Goal: Transaction & Acquisition: Purchase product/service

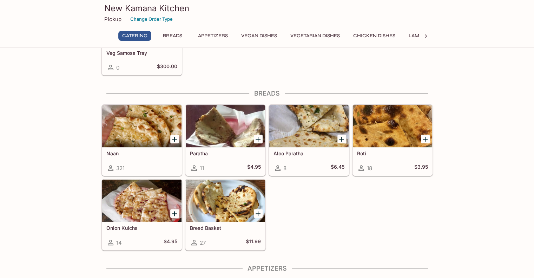
scroll to position [246, 0]
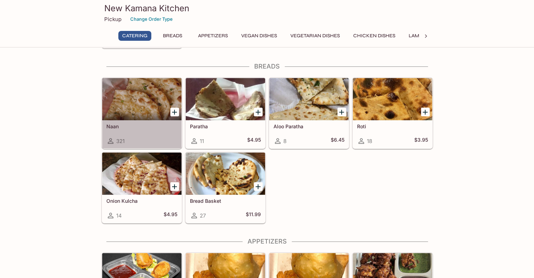
click at [160, 135] on div "Naan 321" at bounding box center [141, 134] width 79 height 28
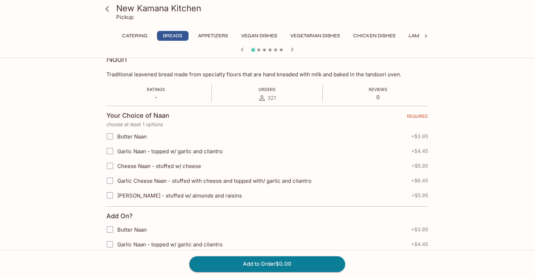
scroll to position [140, 0]
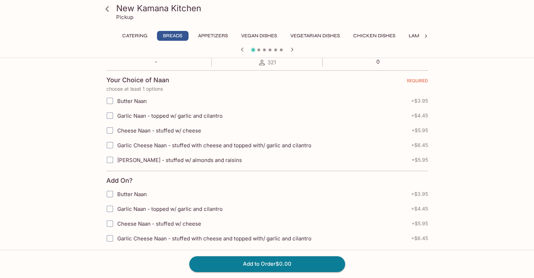
click at [107, 143] on input "Garlic Cheese Naan - stuffed with cheese and topped with/ garlic and cilantro" at bounding box center [110, 145] width 14 height 14
checkbox input "true"
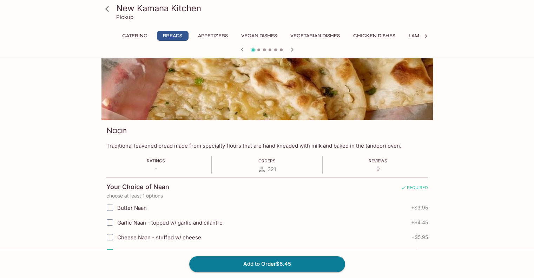
scroll to position [0, 0]
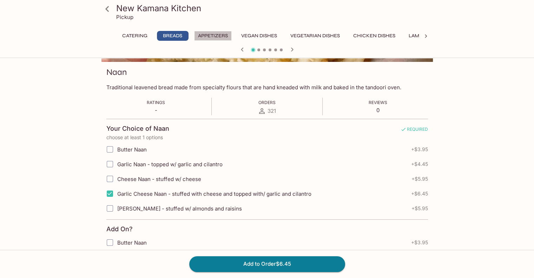
click at [217, 35] on button "Appetizers" at bounding box center [213, 36] width 38 height 10
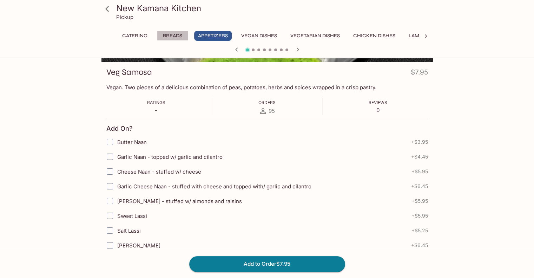
click at [176, 32] on button "Breads" at bounding box center [173, 36] width 32 height 10
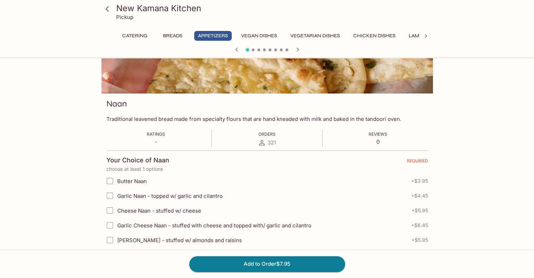
scroll to position [92, 0]
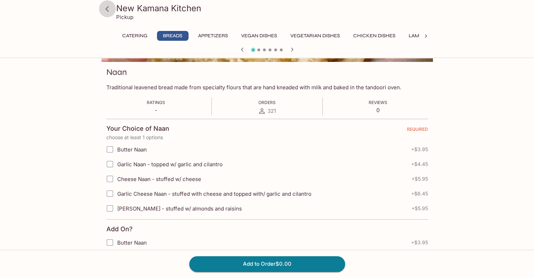
click at [103, 8] on icon at bounding box center [107, 9] width 12 height 12
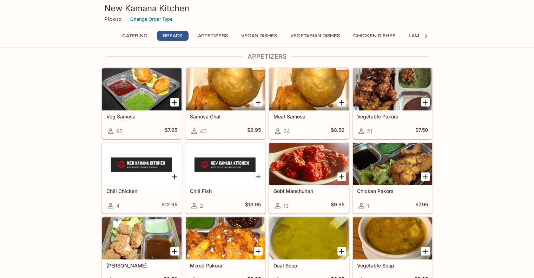
scroll to position [421, 0]
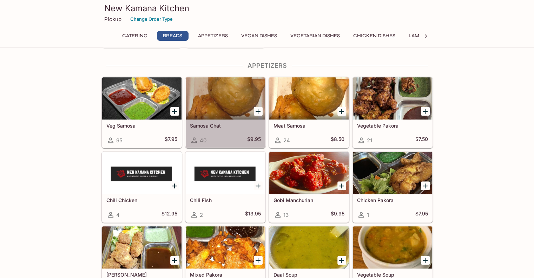
click at [231, 128] on div "Samosa Chat 40 $9.95" at bounding box center [225, 133] width 79 height 28
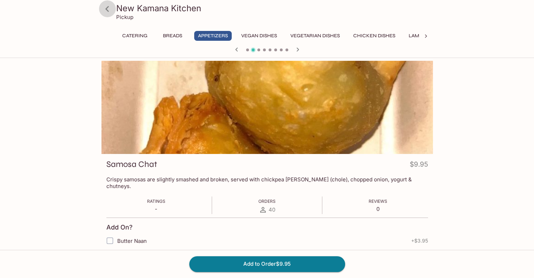
click at [106, 10] on icon at bounding box center [107, 9] width 12 height 12
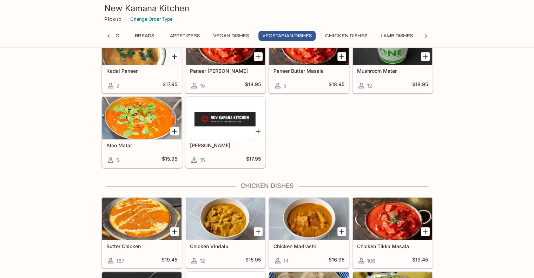
scroll to position [1089, 0]
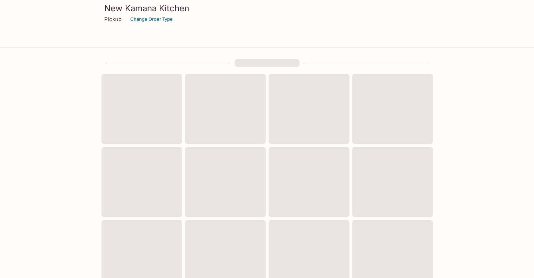
scroll to position [231, 0]
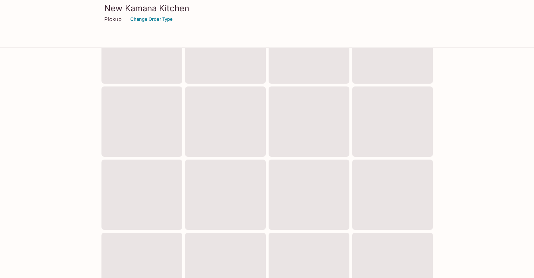
scroll to position [231, 0]
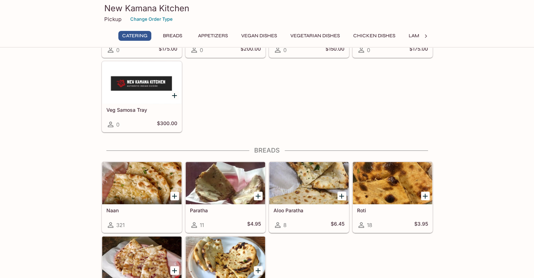
scroll to position [176, 0]
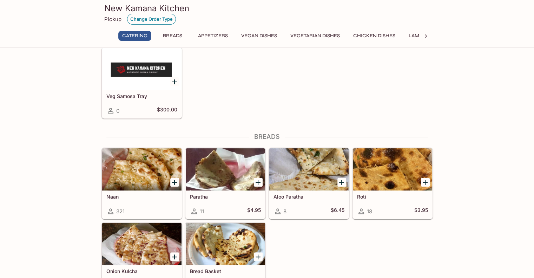
click at [137, 17] on button "Change Order Type" at bounding box center [151, 19] width 49 height 11
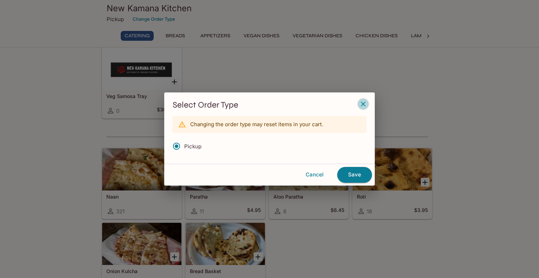
drag, startPoint x: 365, startPoint y: 102, endPoint x: 329, endPoint y: 104, distance: 35.8
click at [365, 103] on icon "button" at bounding box center [363, 104] width 8 height 8
